Goal: Task Accomplishment & Management: Use online tool/utility

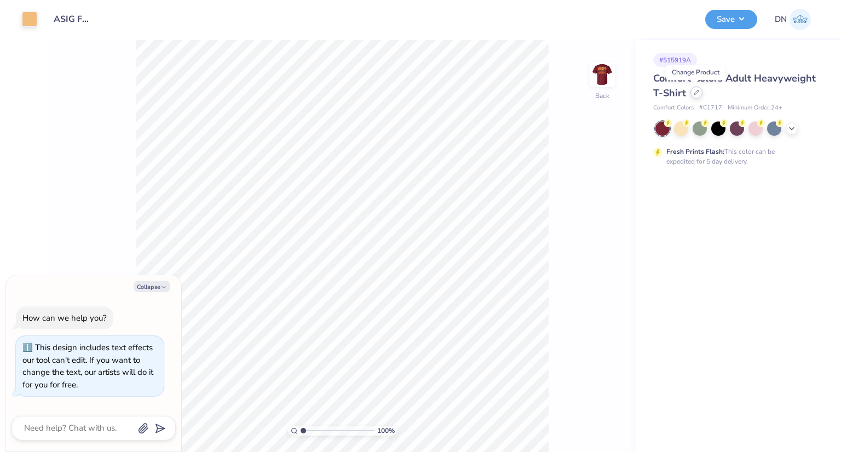
click at [692, 95] on div at bounding box center [697, 93] width 12 height 12
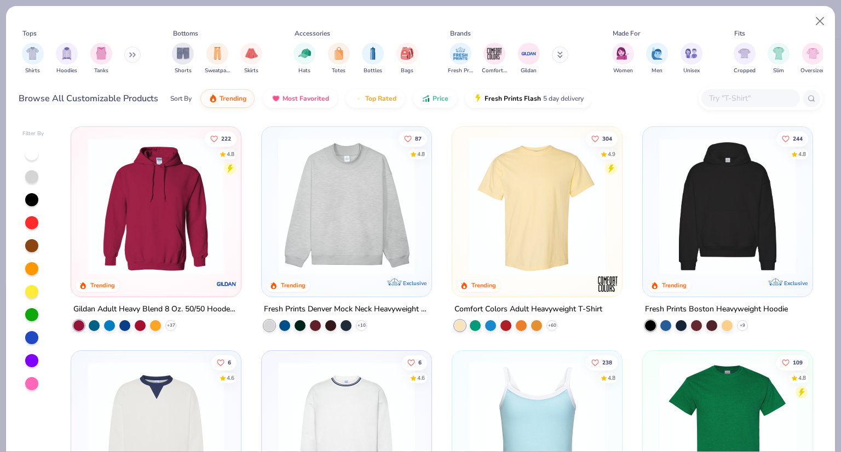
type textarea "x"
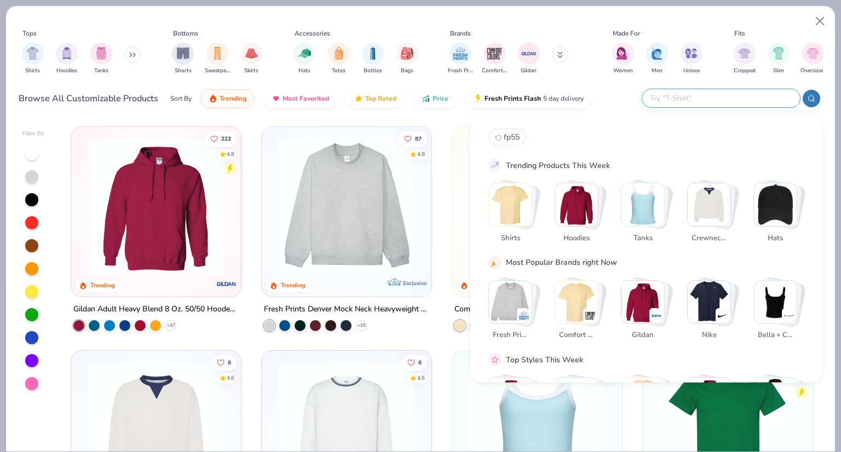
click at [725, 94] on input "text" at bounding box center [721, 98] width 144 height 13
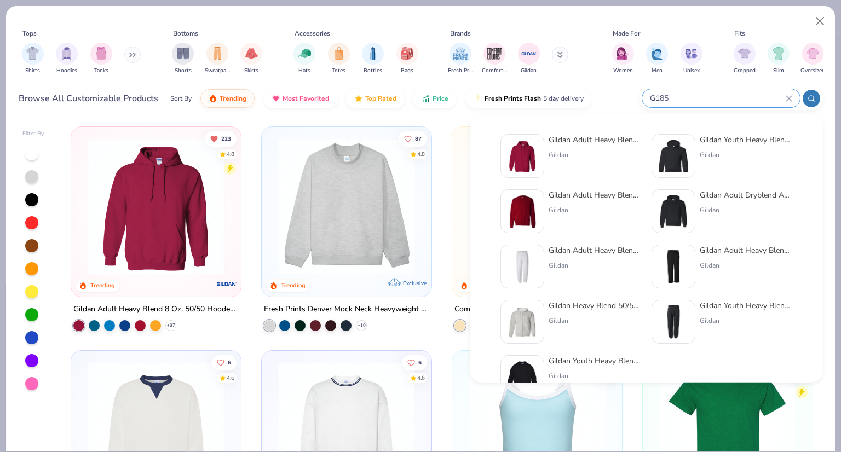
type input "G185"
click at [528, 154] on img at bounding box center [523, 156] width 34 height 34
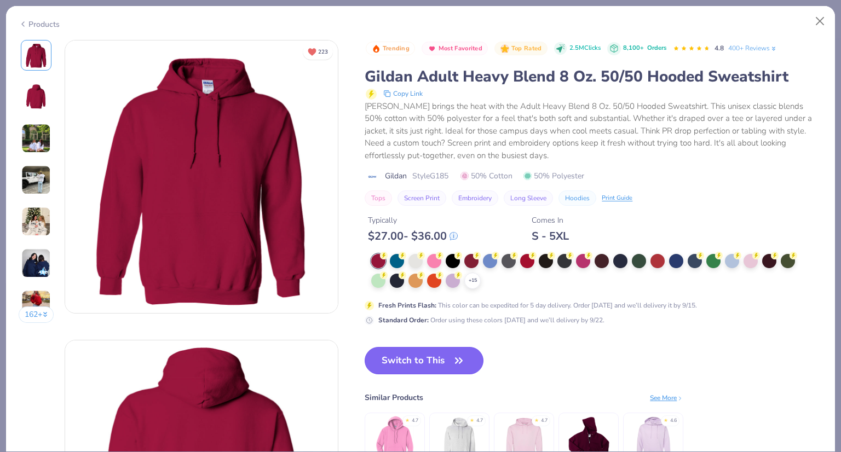
click at [451, 357] on button "Switch to This" at bounding box center [424, 360] width 119 height 27
click at [439, 360] on button "Switch to This" at bounding box center [424, 360] width 119 height 27
click at [446, 360] on button "Switch to This" at bounding box center [424, 360] width 119 height 27
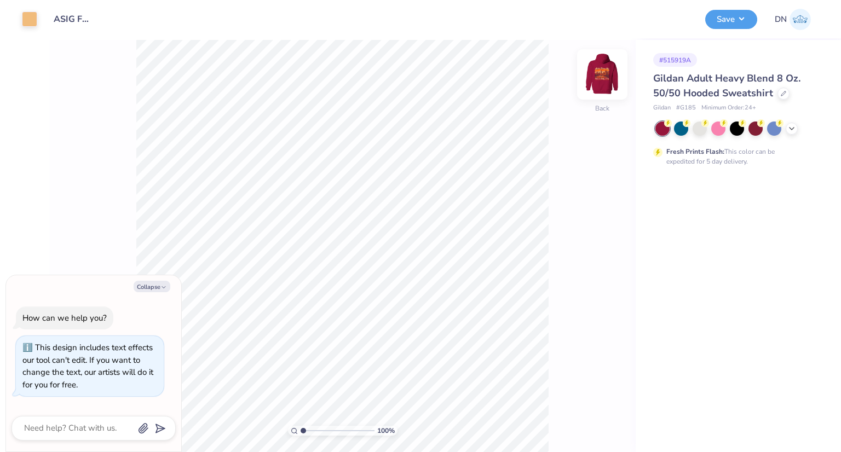
click at [605, 71] on img at bounding box center [603, 75] width 44 height 44
click at [615, 62] on img at bounding box center [603, 75] width 44 height 44
click at [613, 83] on img at bounding box center [603, 75] width 44 height 44
click at [605, 80] on img at bounding box center [603, 75] width 44 height 44
click at [719, 20] on button "Save" at bounding box center [732, 17] width 52 height 19
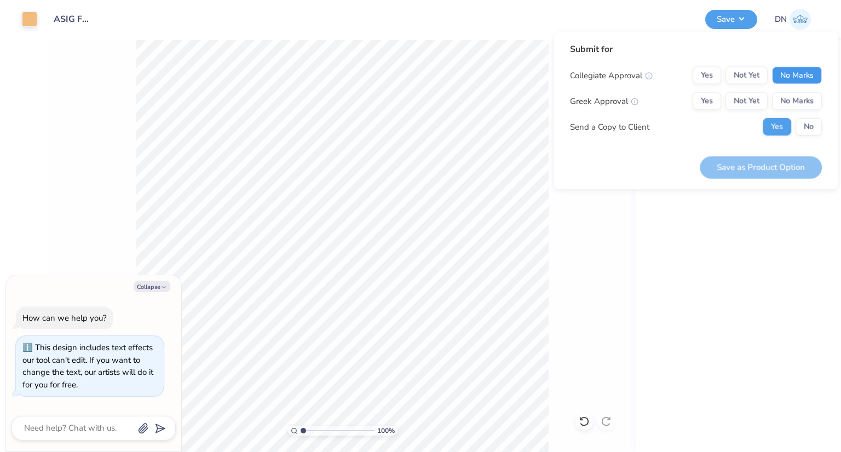
click at [791, 71] on button "No Marks" at bounding box center [797, 76] width 50 height 18
click at [689, 104] on div "Greek Approval Yes Not Yet No Marks" at bounding box center [696, 102] width 252 height 18
click at [714, 98] on button "Yes" at bounding box center [707, 102] width 28 height 18
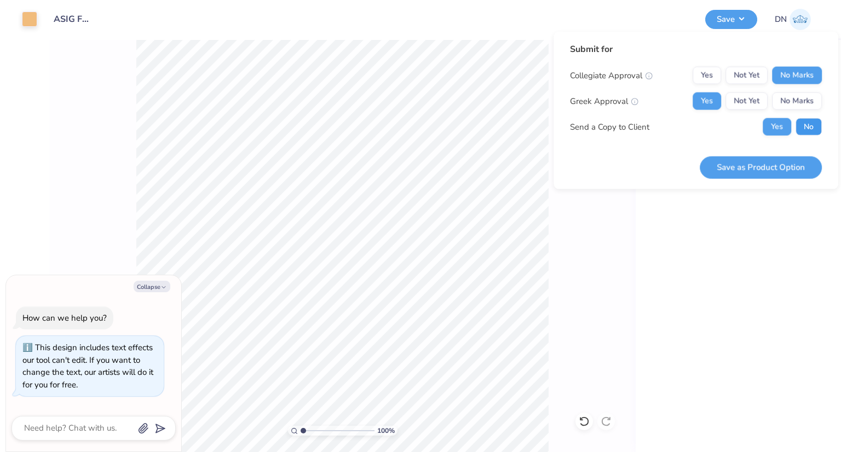
click at [806, 121] on button "No" at bounding box center [809, 127] width 26 height 18
click at [777, 169] on button "Save as Product Option" at bounding box center [761, 167] width 122 height 22
type textarea "x"
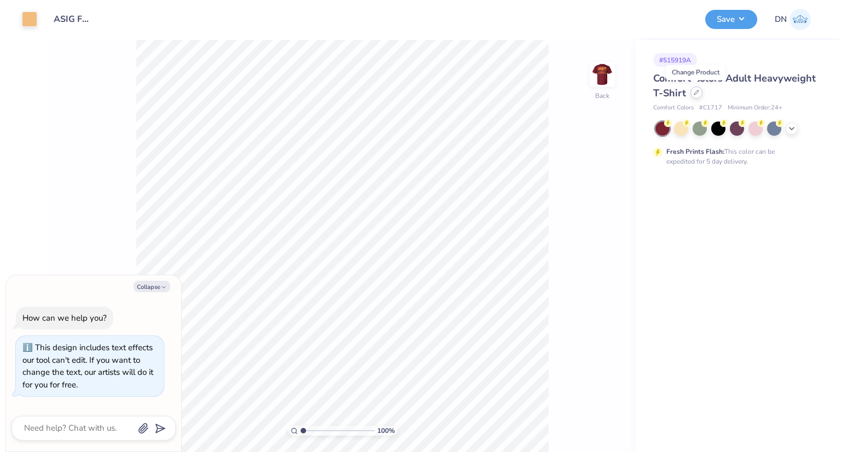
click at [699, 93] on div at bounding box center [697, 93] width 12 height 12
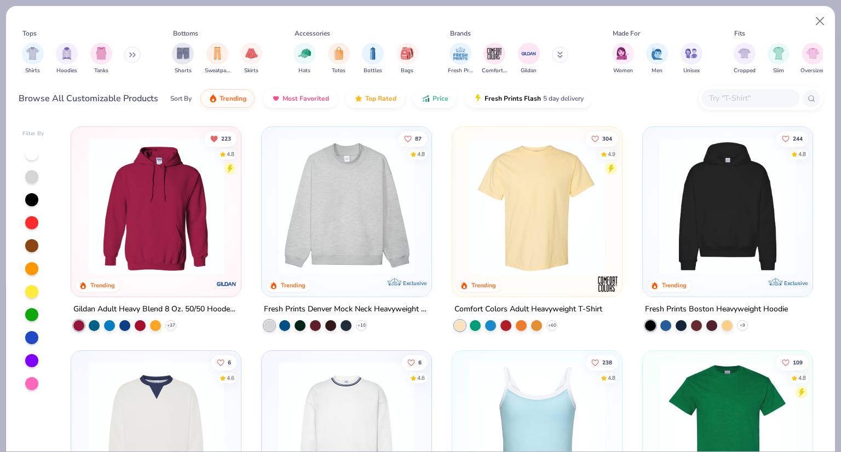
click at [713, 198] on img at bounding box center [728, 206] width 148 height 137
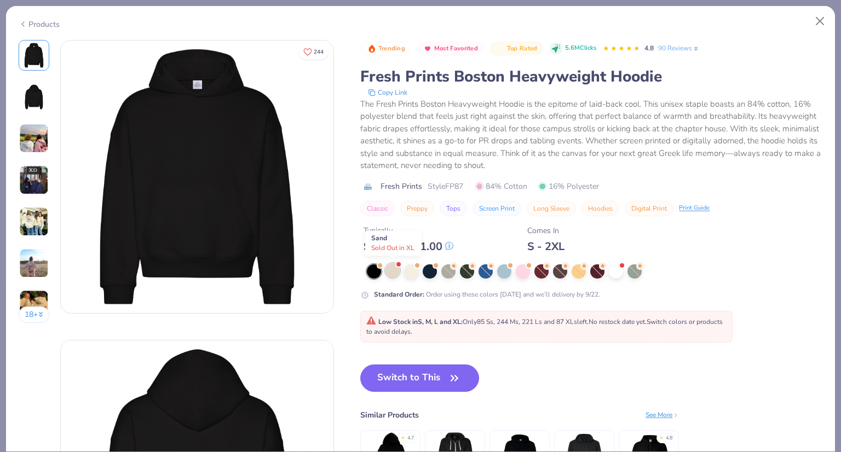
click at [395, 274] on div at bounding box center [393, 270] width 14 height 14
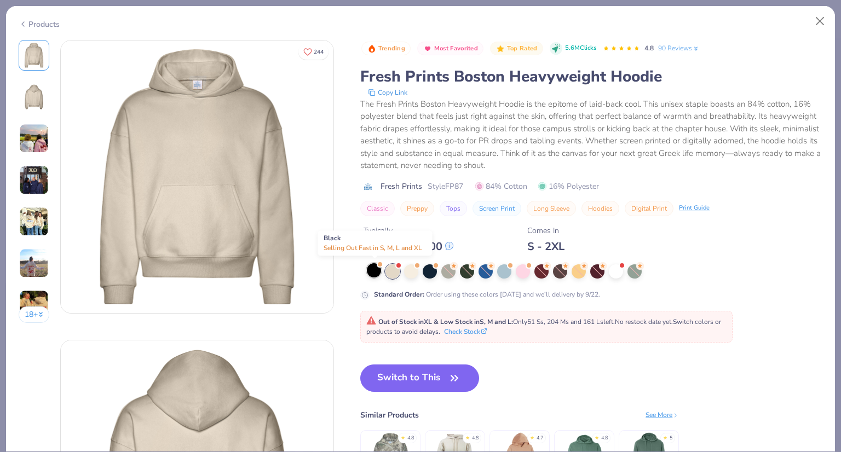
click at [368, 272] on div at bounding box center [374, 270] width 14 height 14
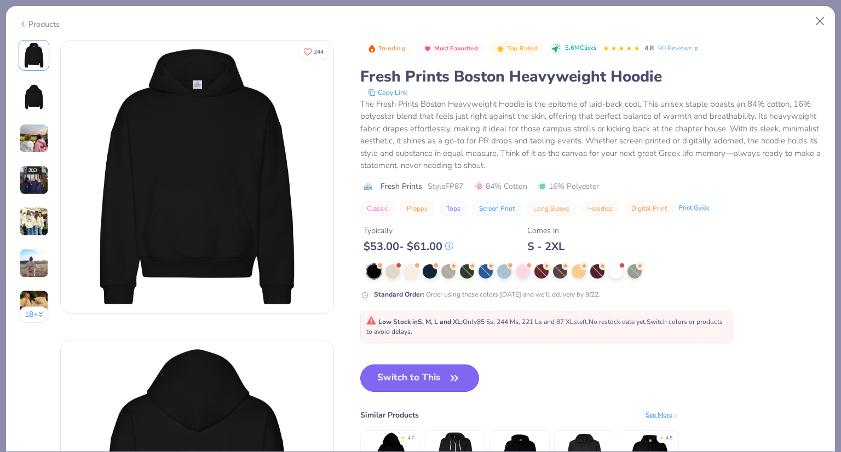
click at [445, 374] on button "Switch to This" at bounding box center [419, 378] width 119 height 27
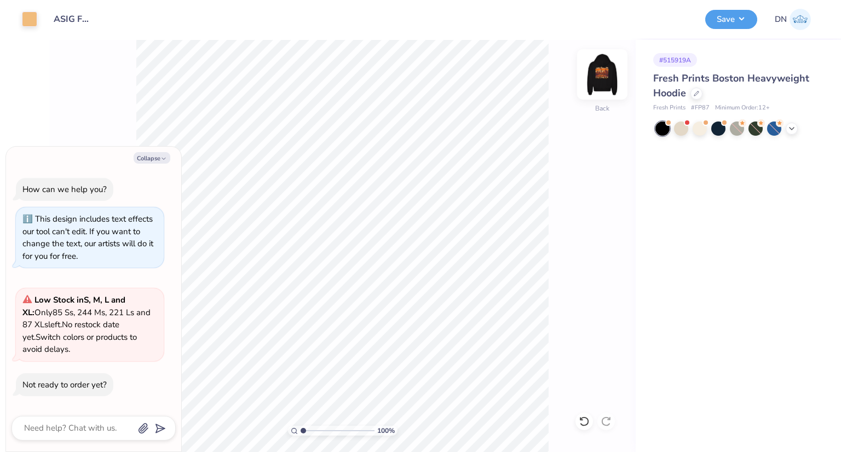
click at [600, 78] on img at bounding box center [603, 75] width 44 height 44
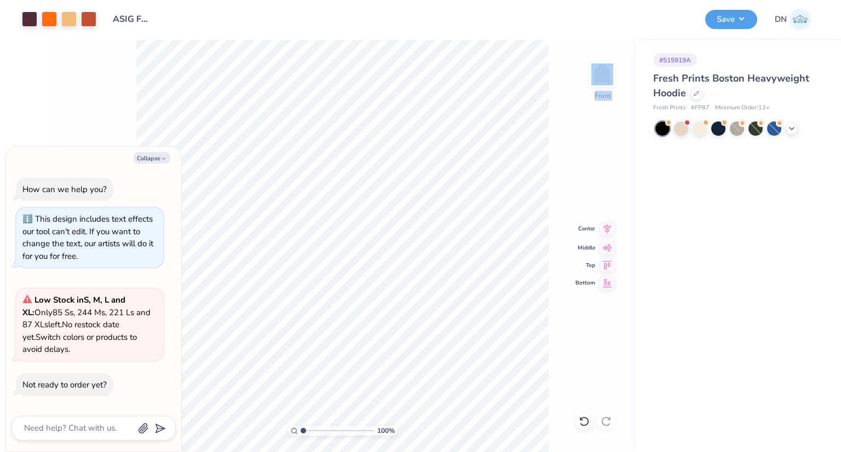
drag, startPoint x: 607, startPoint y: 240, endPoint x: 577, endPoint y: 227, distance: 32.6
click at [577, 227] on div "100 % Front Center Middle Top Bottom" at bounding box center [342, 246] width 587 height 412
click at [601, 237] on div "100 % Front" at bounding box center [342, 246] width 587 height 412
click at [607, 232] on icon at bounding box center [607, 228] width 15 height 13
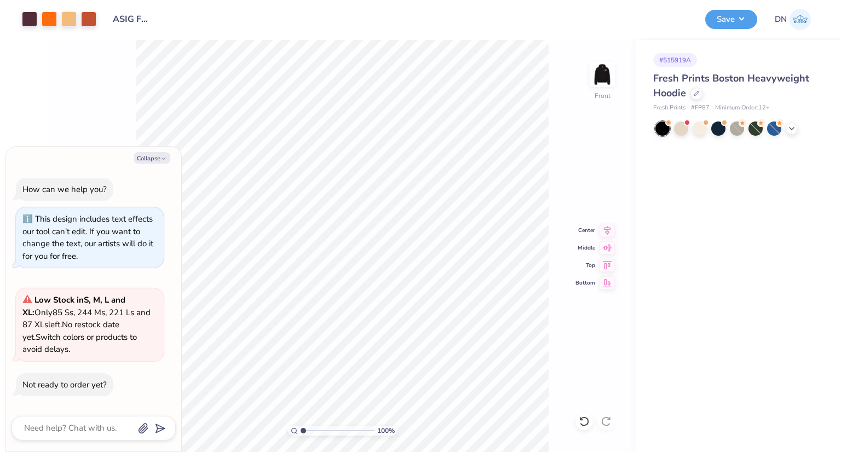
click at [580, 167] on div "100 % Front Center Middle Top Bottom" at bounding box center [342, 246] width 587 height 412
click at [602, 80] on img at bounding box center [603, 75] width 44 height 44
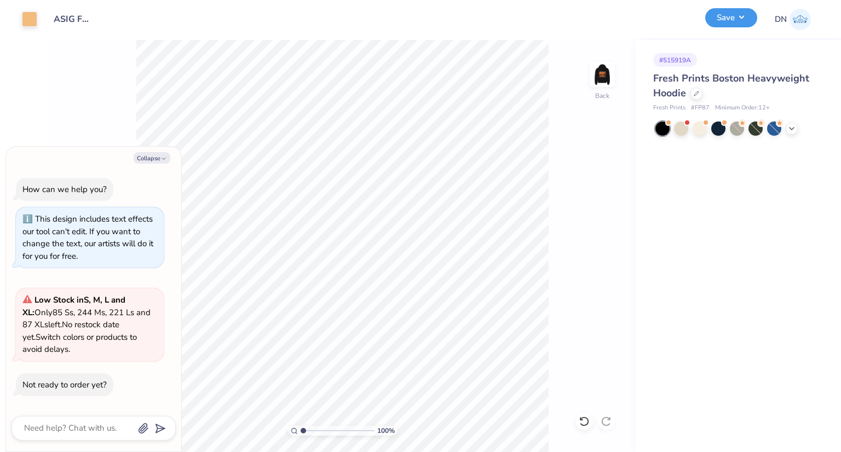
click at [729, 19] on button "Save" at bounding box center [732, 17] width 52 height 19
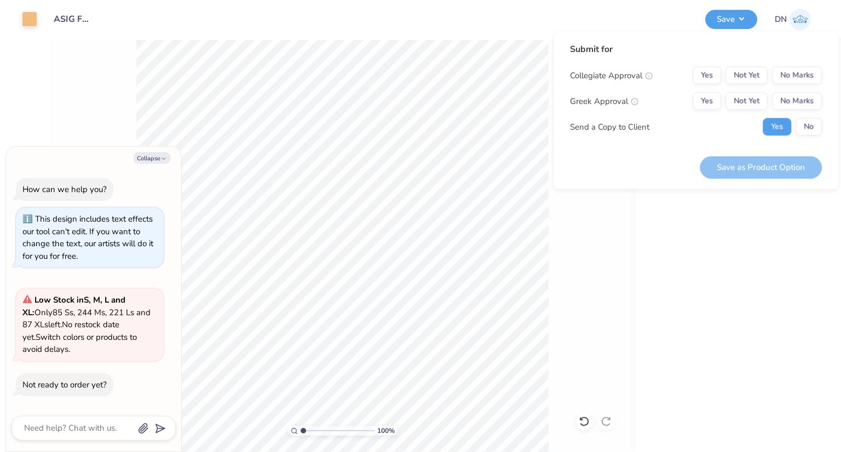
click at [812, 114] on div "Collegiate Approval Yes Not Yet No Marks Greek Approval Yes Not Yet No Marks Se…" at bounding box center [696, 101] width 252 height 69
click at [813, 117] on div "Collegiate Approval Yes Not Yet No Marks Greek Approval Yes Not Yet No Marks Se…" at bounding box center [696, 101] width 252 height 69
click at [813, 119] on button "No" at bounding box center [809, 127] width 26 height 18
click at [705, 104] on button "Yes" at bounding box center [707, 102] width 28 height 18
click at [790, 73] on button "No Marks" at bounding box center [797, 76] width 50 height 18
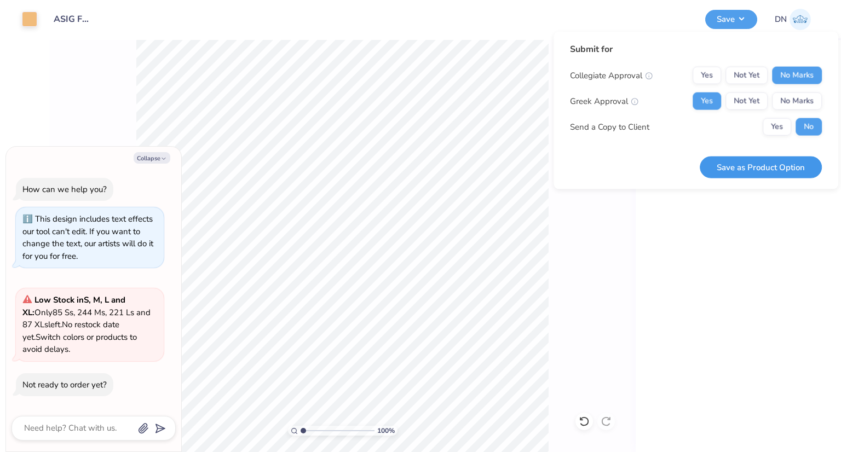
click at [787, 168] on button "Save as Product Option" at bounding box center [761, 167] width 122 height 22
type textarea "x"
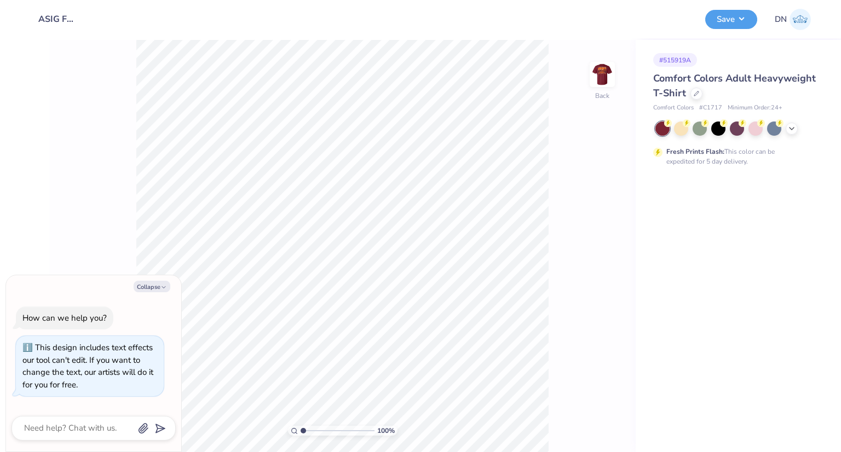
type textarea "x"
click at [697, 98] on div at bounding box center [697, 93] width 12 height 12
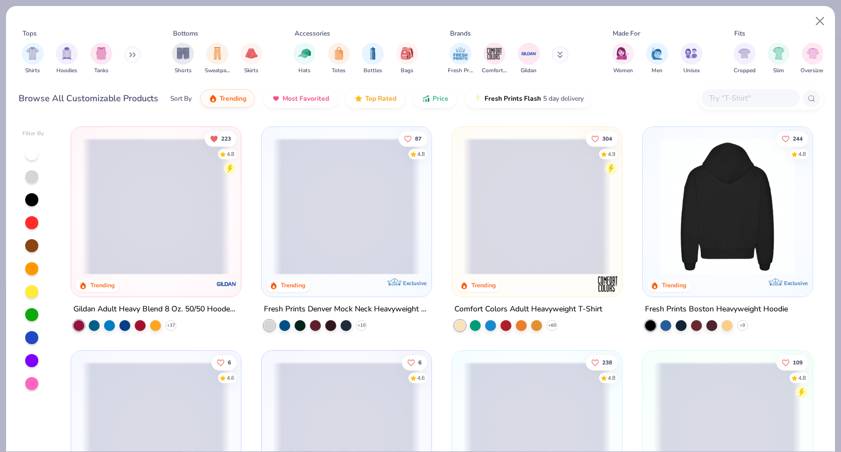
click at [696, 229] on div at bounding box center [727, 206] width 443 height 137
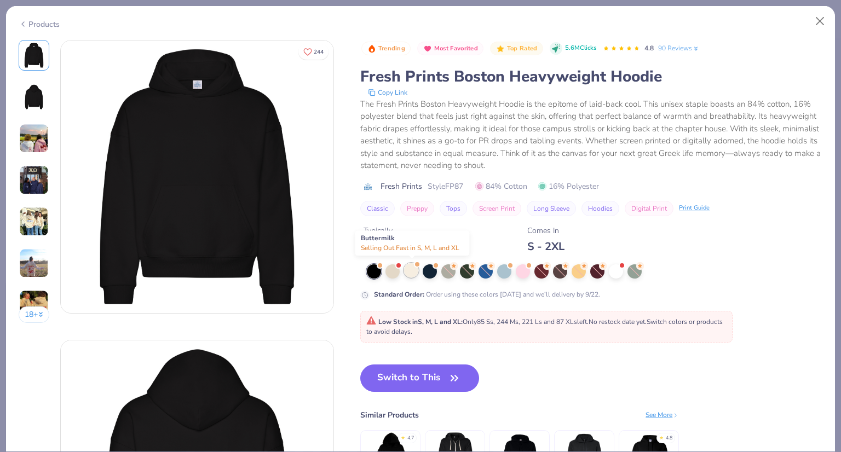
click at [414, 271] on div at bounding box center [411, 270] width 14 height 14
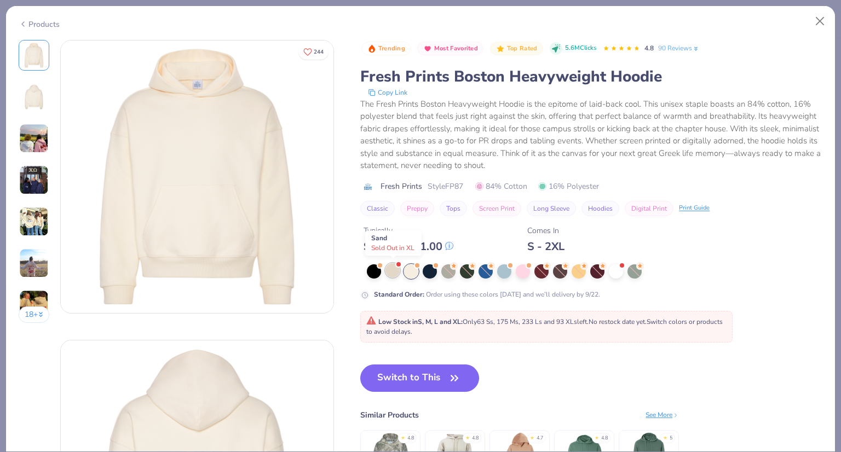
click at [388, 272] on div at bounding box center [393, 270] width 14 height 14
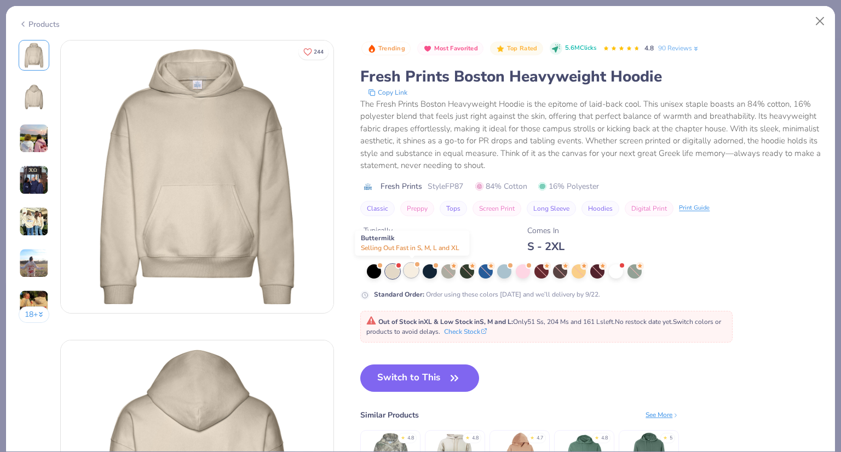
click at [409, 268] on div at bounding box center [411, 270] width 14 height 14
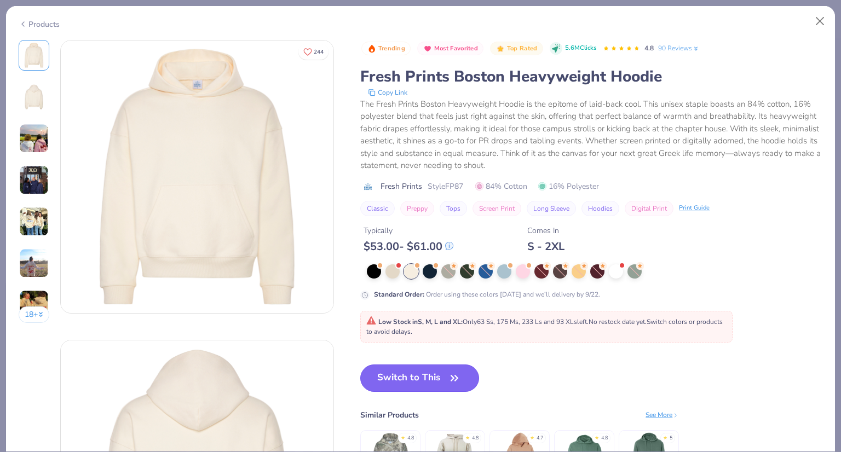
click at [418, 377] on button "Switch to This" at bounding box center [419, 378] width 119 height 27
click at [441, 375] on button "Switch to This" at bounding box center [419, 378] width 119 height 27
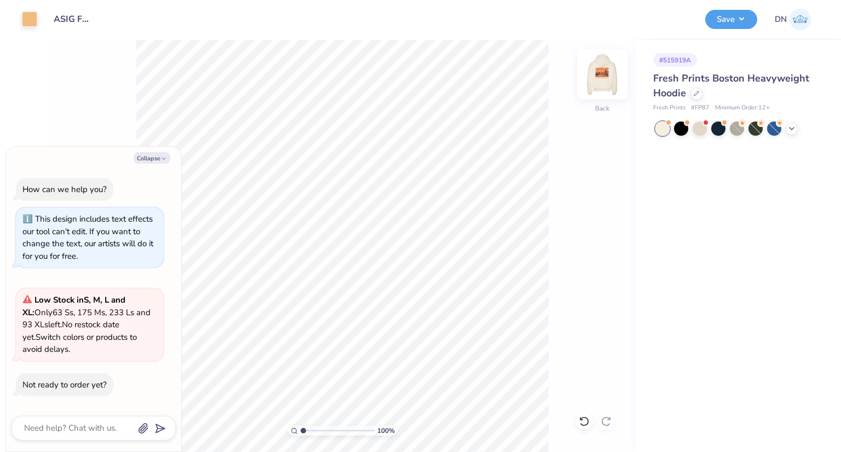
click at [601, 77] on img at bounding box center [603, 75] width 44 height 44
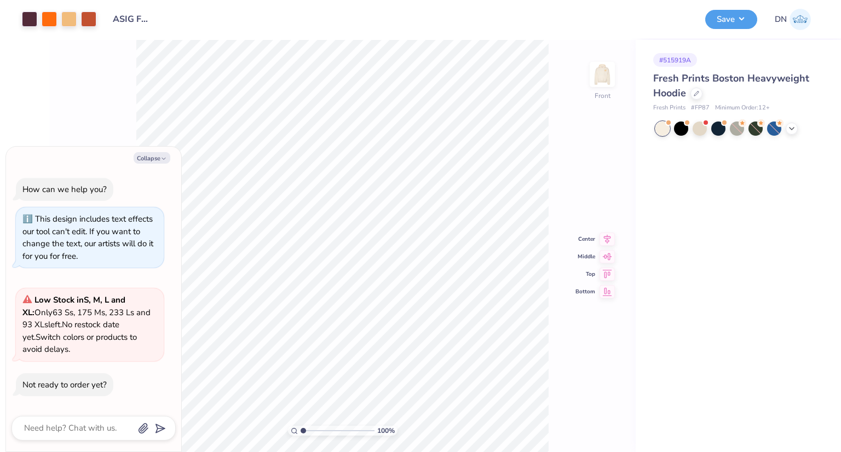
click at [605, 250] on icon at bounding box center [607, 256] width 15 height 13
click at [605, 75] on img at bounding box center [603, 75] width 44 height 44
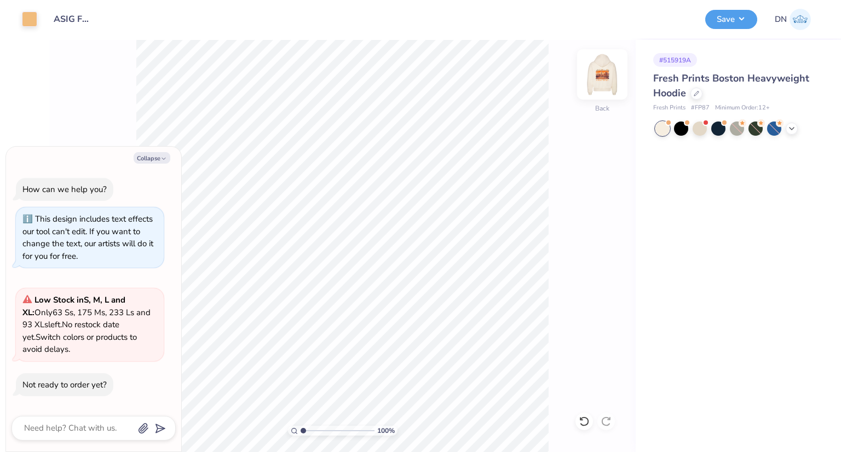
click at [600, 85] on img at bounding box center [603, 75] width 44 height 44
click at [607, 68] on img at bounding box center [603, 75] width 44 height 44
click at [725, 22] on button "Save" at bounding box center [732, 17] width 52 height 19
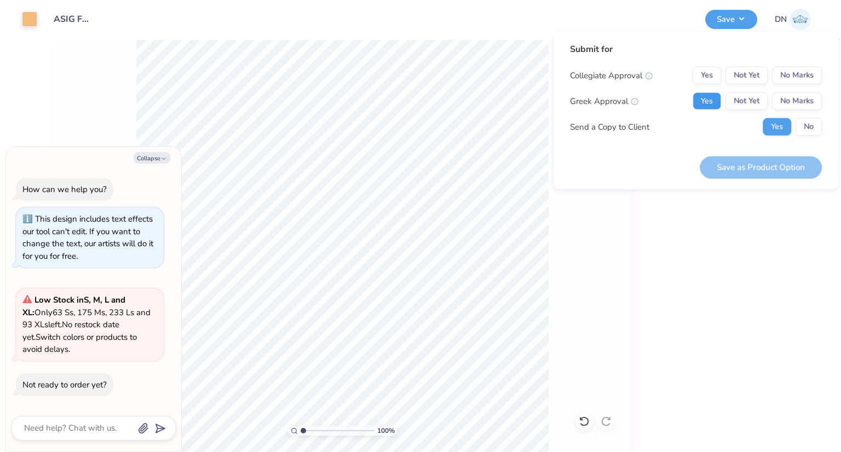
click at [709, 105] on button "Yes" at bounding box center [707, 102] width 28 height 18
click at [792, 74] on button "No Marks" at bounding box center [797, 76] width 50 height 18
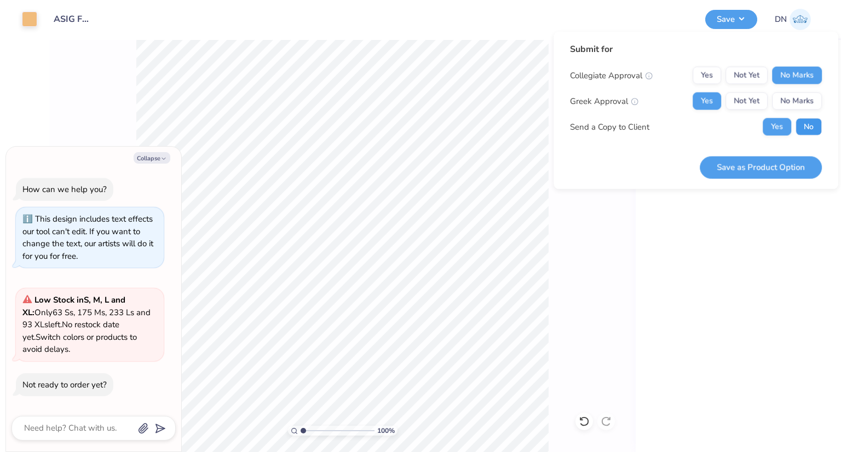
click at [799, 133] on button "No" at bounding box center [809, 127] width 26 height 18
click at [795, 166] on button "Save as Product Option" at bounding box center [761, 167] width 122 height 22
type textarea "x"
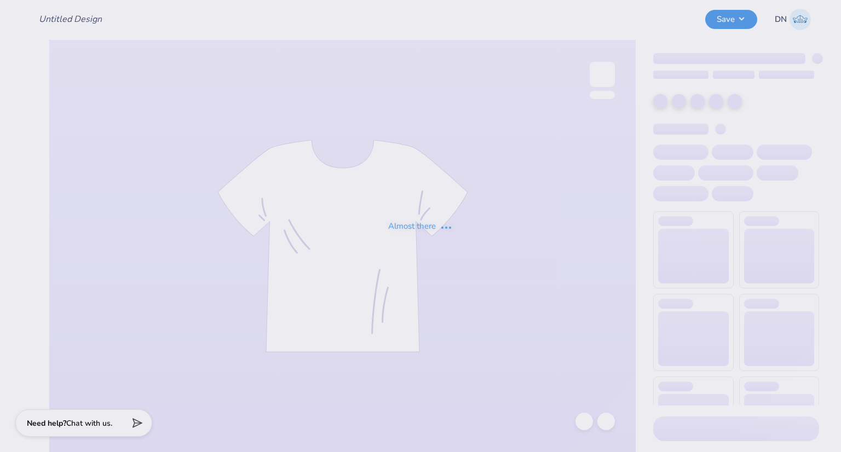
type input "ASIG FORMAL SHIRTS"
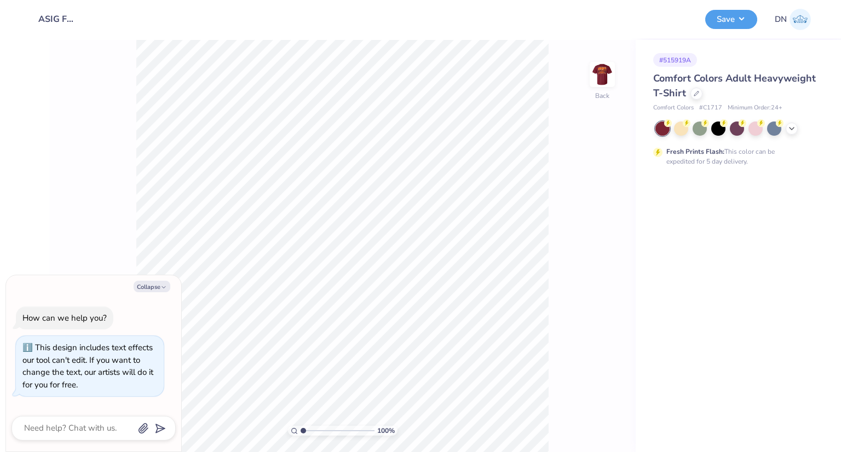
type textarea "x"
